Goal: Book appointment/travel/reservation

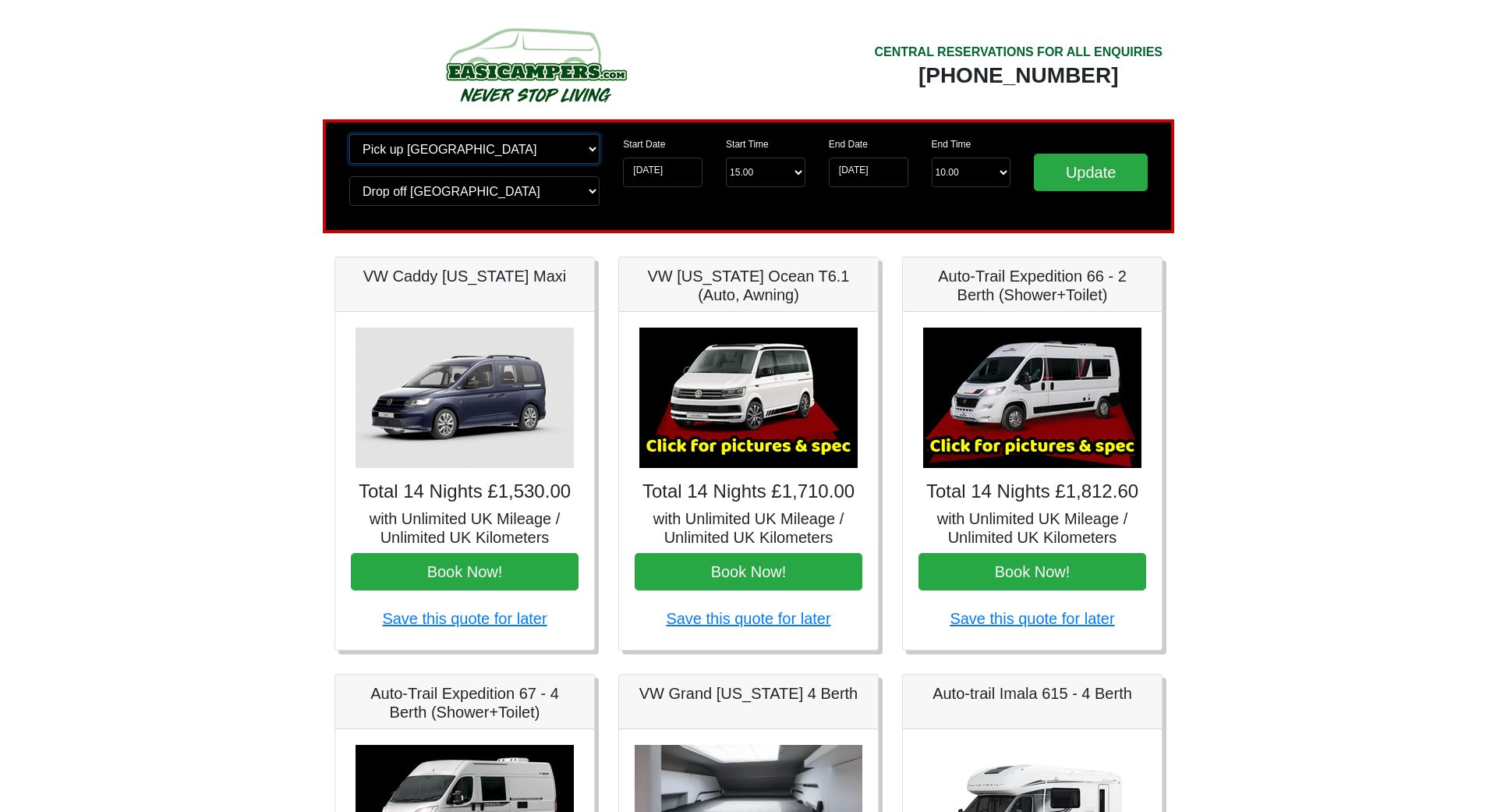
click at [350, 134] on select "Change pick up location? Pick up Edinburgh Birmingham Airport Blackburn Lancash…" at bounding box center [475, 149] width 250 height 29
click at [591, 146] on select "Change pick up location? Pick up Edinburgh Birmingham Airport Blackburn Lancash…" at bounding box center [475, 149] width 250 height 29
click at [1073, 168] on input "Update" at bounding box center [1091, 172] width 114 height 38
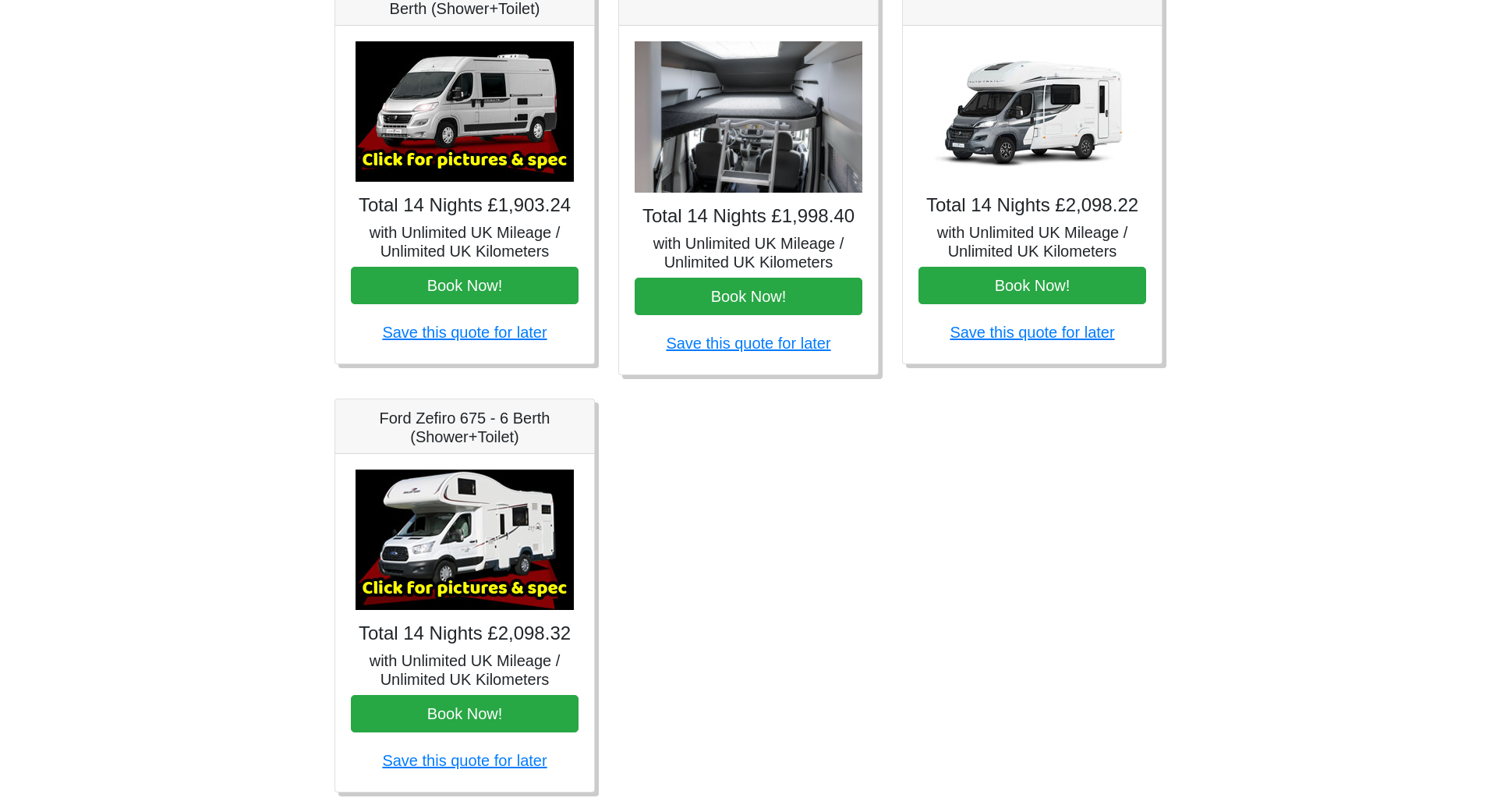
scroll to position [716, 0]
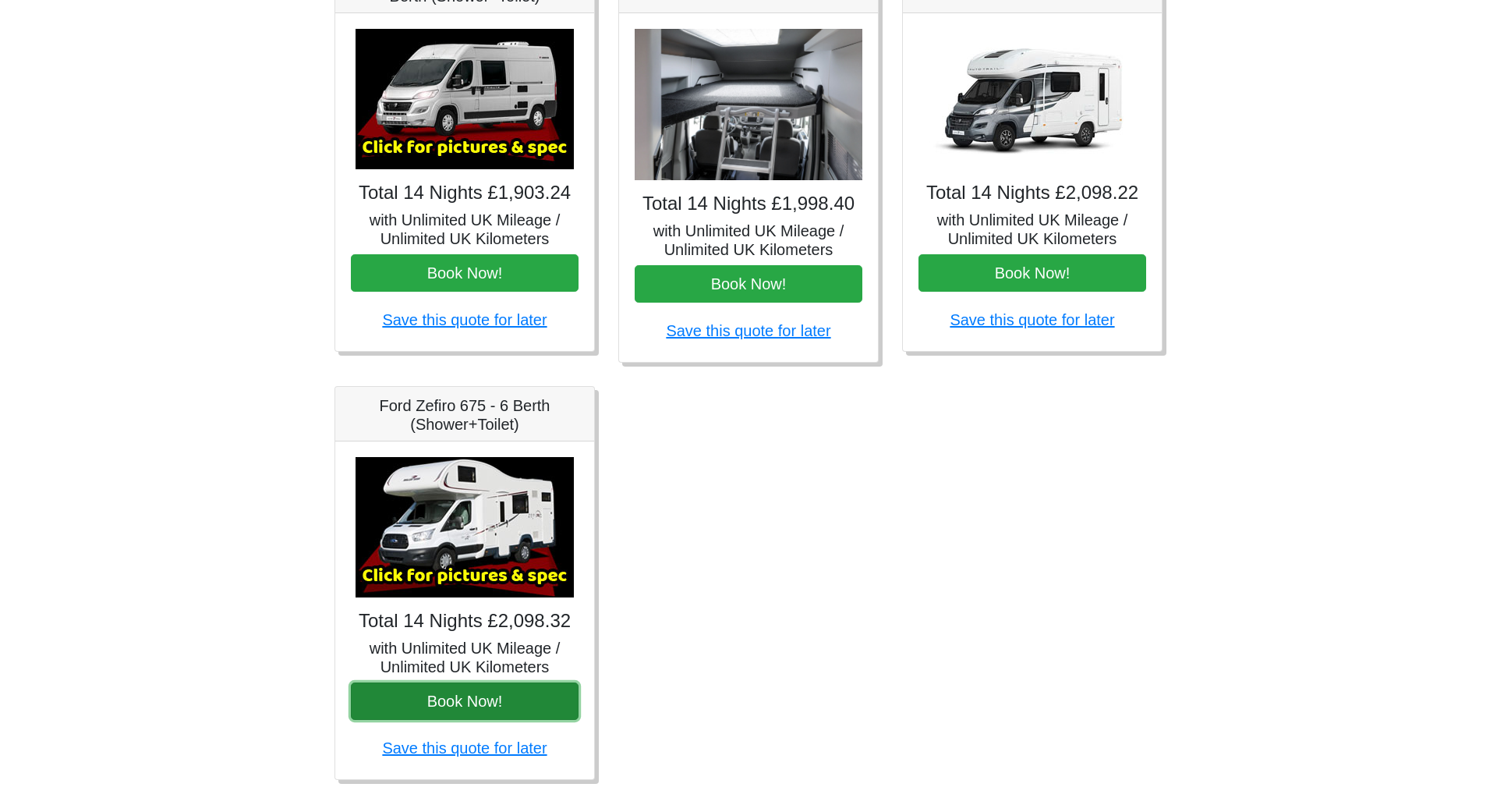
click at [453, 705] on button "Book Now!" at bounding box center [464, 701] width 227 height 38
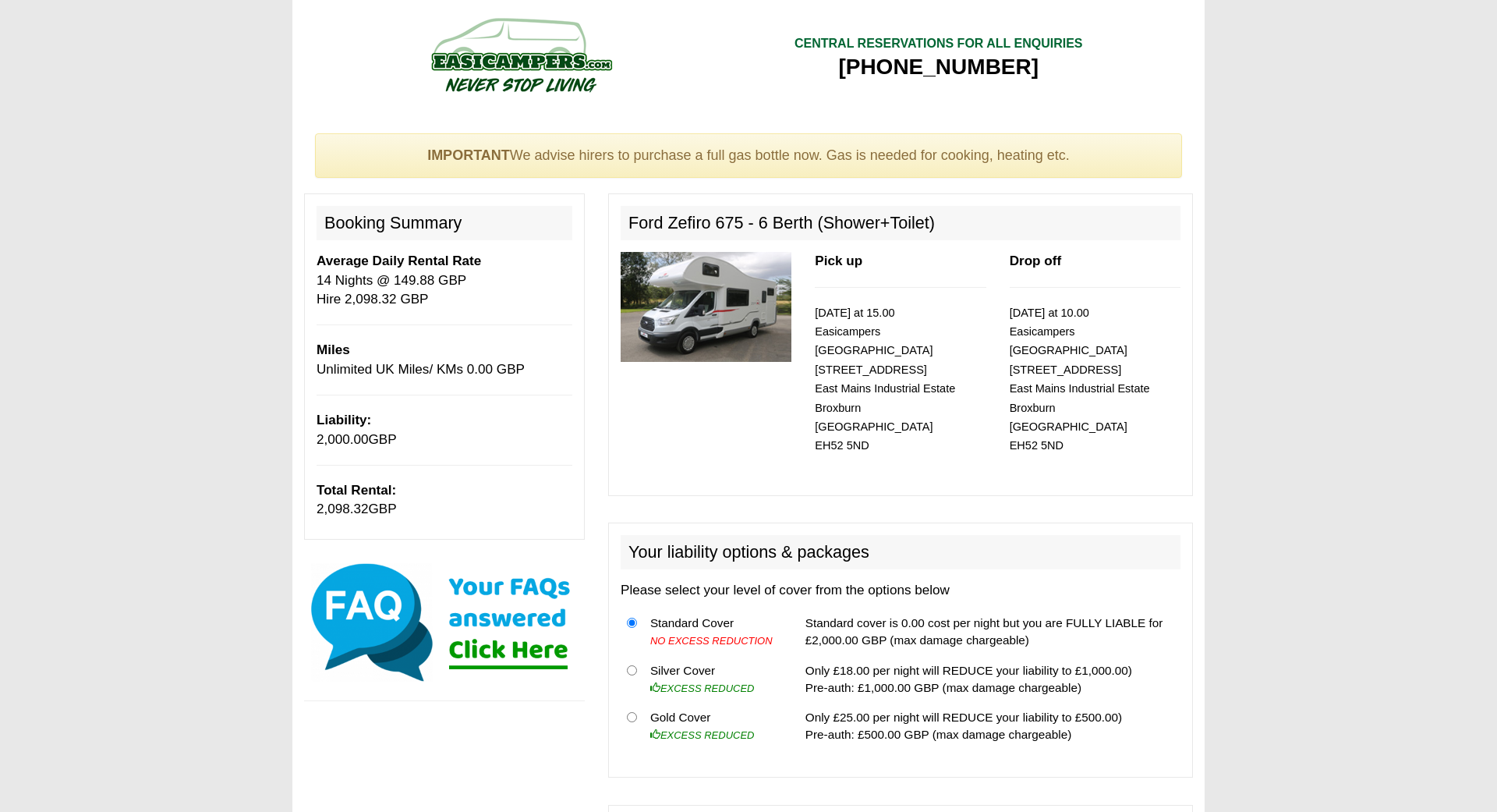
click at [713, 312] on img at bounding box center [706, 307] width 171 height 110
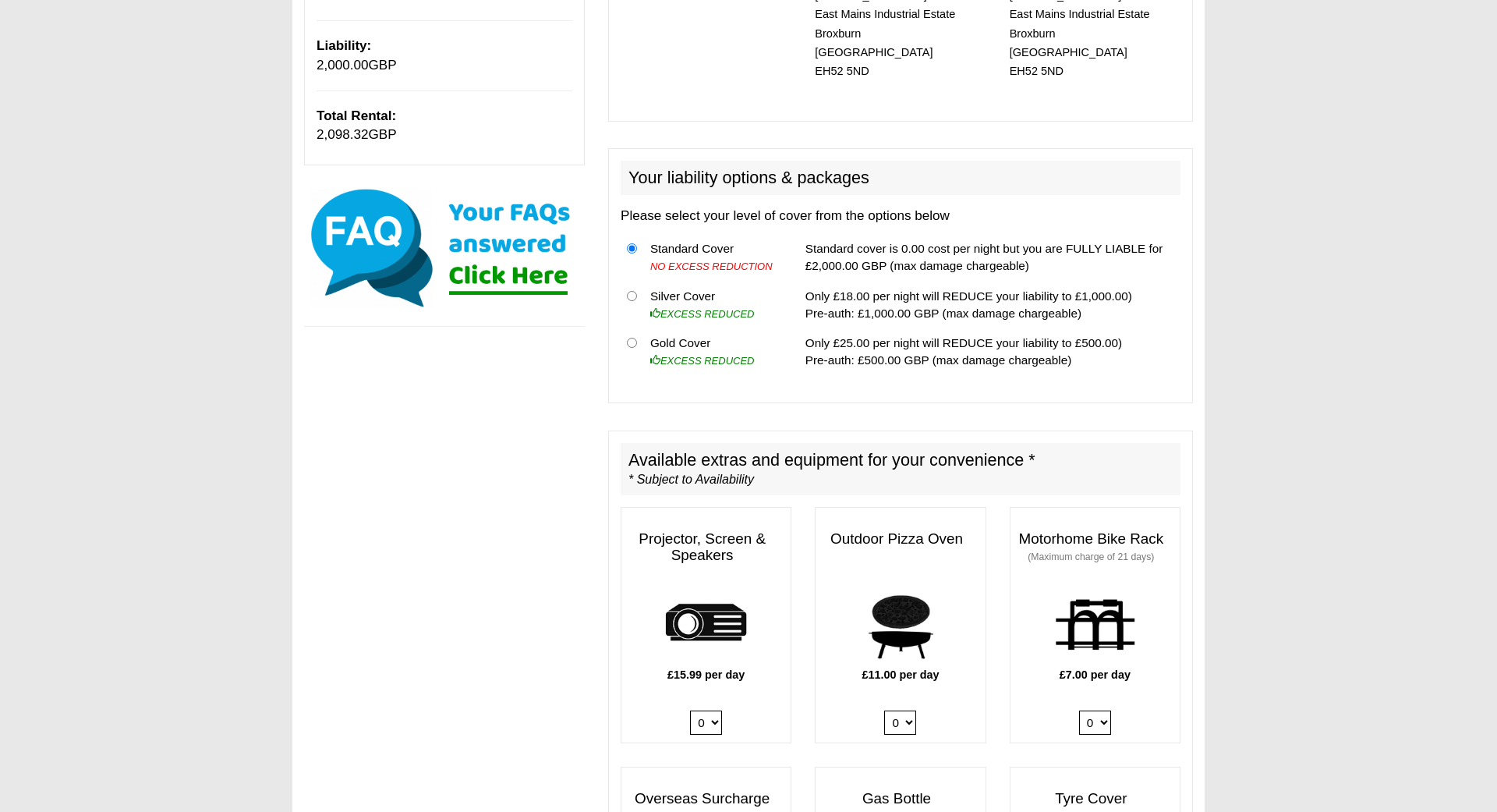
scroll to position [398, 0]
